Goal: Entertainment & Leisure: Consume media (video, audio)

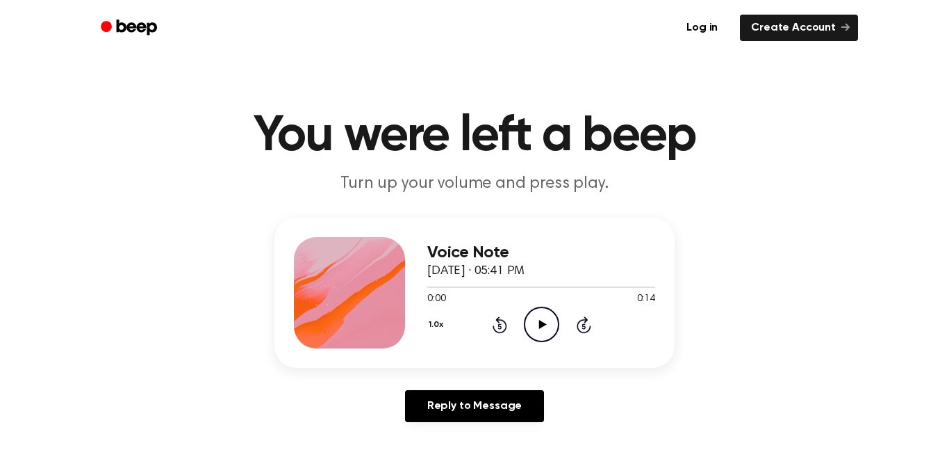
click at [537, 324] on icon "Play Audio" at bounding box center [541, 323] width 35 height 35
click at [536, 328] on icon "Pause Audio" at bounding box center [541, 323] width 35 height 35
click at [550, 329] on icon "Play Audio" at bounding box center [541, 323] width 35 height 35
click at [539, 327] on icon at bounding box center [542, 324] width 6 height 9
click at [539, 327] on icon at bounding box center [543, 324] width 8 height 9
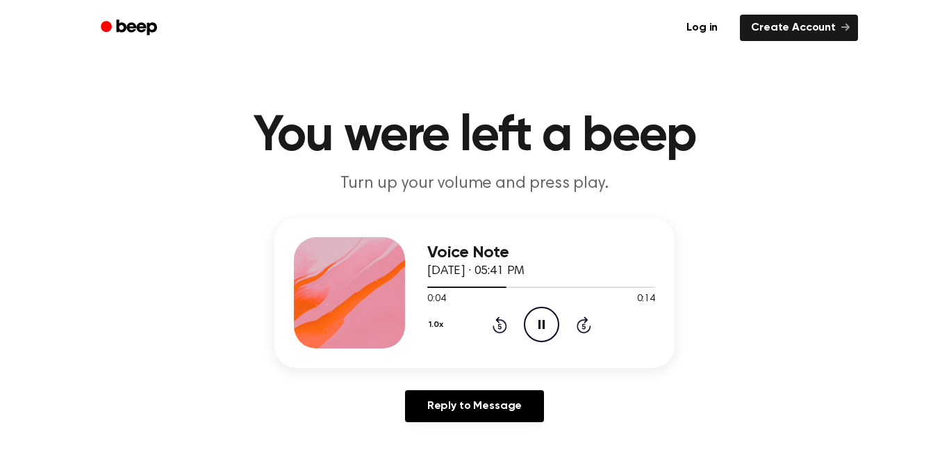
click at [539, 327] on icon at bounding box center [542, 324] width 6 height 9
click at [543, 329] on icon "Play Audio" at bounding box center [541, 323] width 35 height 35
click at [543, 329] on icon "Pause Audio" at bounding box center [541, 323] width 35 height 35
click at [543, 329] on icon "Play Audio" at bounding box center [541, 323] width 35 height 35
click at [543, 329] on icon "Pause Audio" at bounding box center [541, 323] width 35 height 35
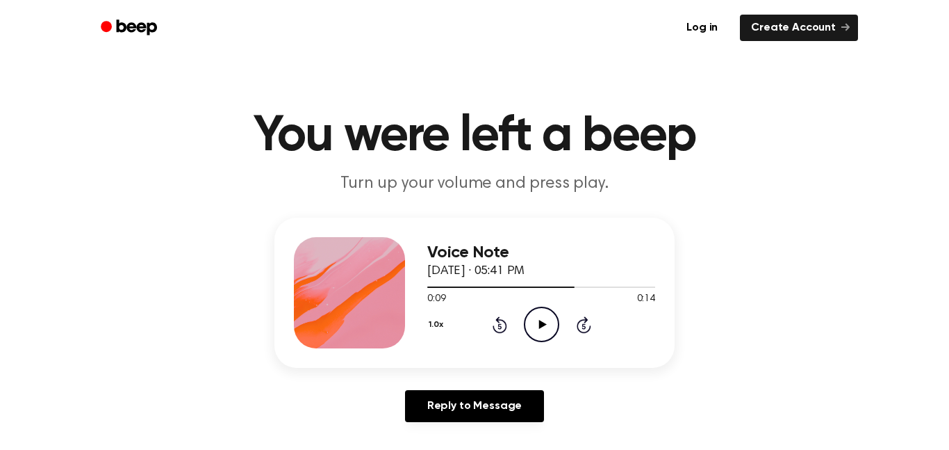
click at [543, 329] on icon "Play Audio" at bounding box center [541, 323] width 35 height 35
click at [543, 329] on icon "Pause Audio" at bounding box center [541, 323] width 35 height 35
click at [543, 329] on icon "Play Audio" at bounding box center [541, 323] width 35 height 35
click at [543, 329] on icon "Pause Audio" at bounding box center [541, 323] width 35 height 35
click at [543, 329] on icon "Play Audio" at bounding box center [541, 323] width 35 height 35
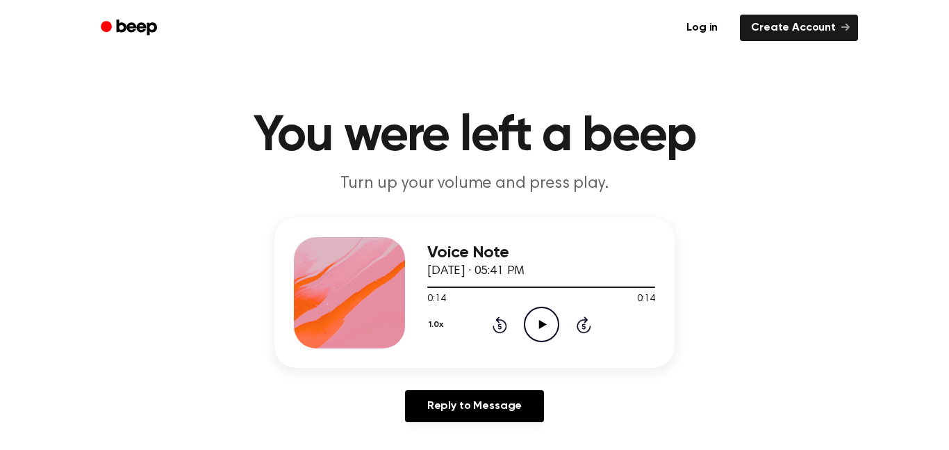
click at [543, 329] on icon "Play Audio" at bounding box center [541, 323] width 35 height 35
